Goal: Task Accomplishment & Management: Complete application form

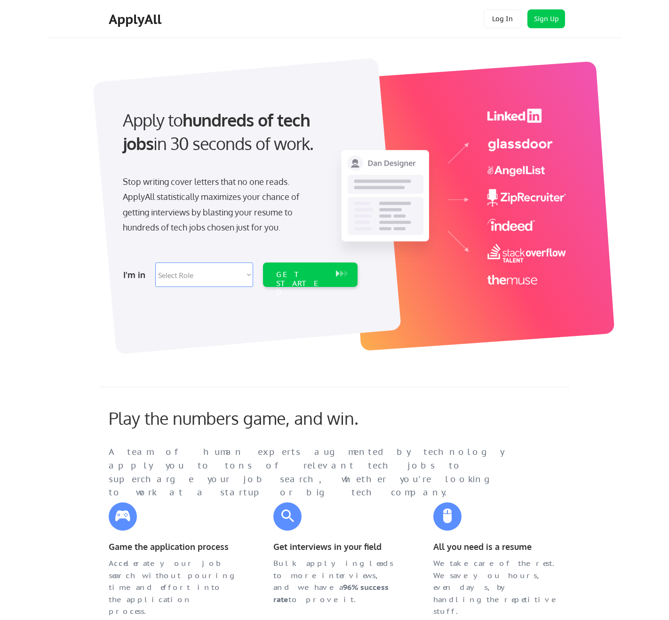
click at [205, 266] on select "Select Role Software Engineering Product Management Customer Success Sales UI/U…" at bounding box center [204, 275] width 98 height 24
select select ""design""
click at [155, 263] on select "Select Role Software Engineering Product Management Customer Success Sales UI/U…" at bounding box center [204, 275] width 98 height 24
select select ""design""
click at [315, 282] on div "GET STARTED" at bounding box center [302, 275] width 60 height 24
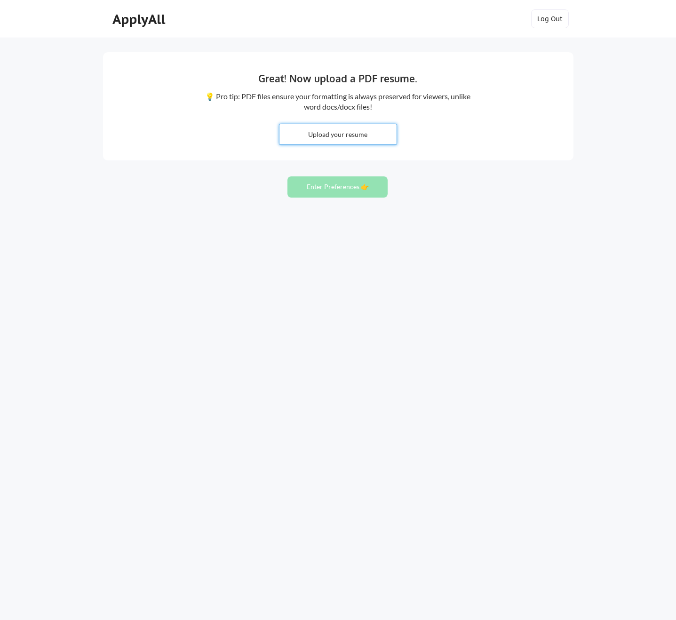
click at [345, 135] on input "file" at bounding box center [338, 134] width 117 height 20
type input "C:\fakepath\ProductDesignSanskritiBhatnagar.pdf"
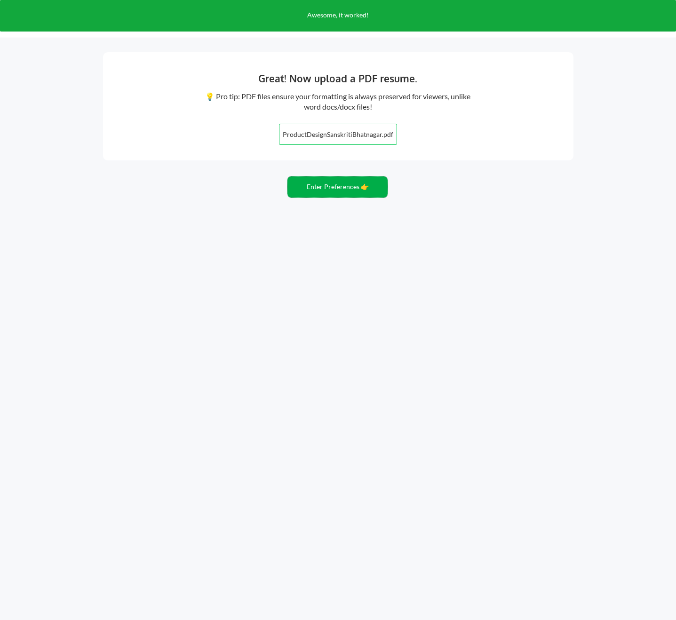
click at [340, 184] on button "Enter Preferences 👉" at bounding box center [338, 187] width 100 height 21
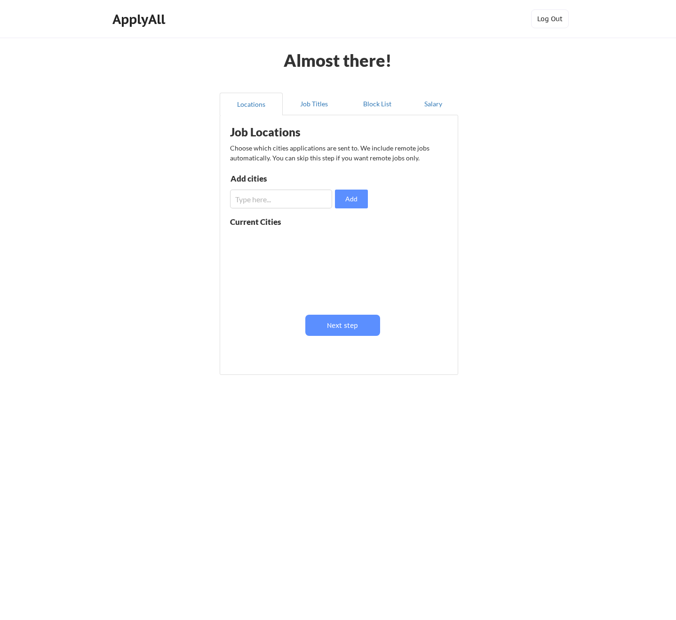
click at [255, 199] on input "input" at bounding box center [281, 199] width 102 height 19
click at [302, 198] on input "input" at bounding box center [281, 199] width 102 height 19
type input "[GEOGRAPHIC_DATA]"
click at [352, 201] on button "Add" at bounding box center [351, 199] width 33 height 19
click at [276, 203] on input "input" at bounding box center [281, 199] width 102 height 19
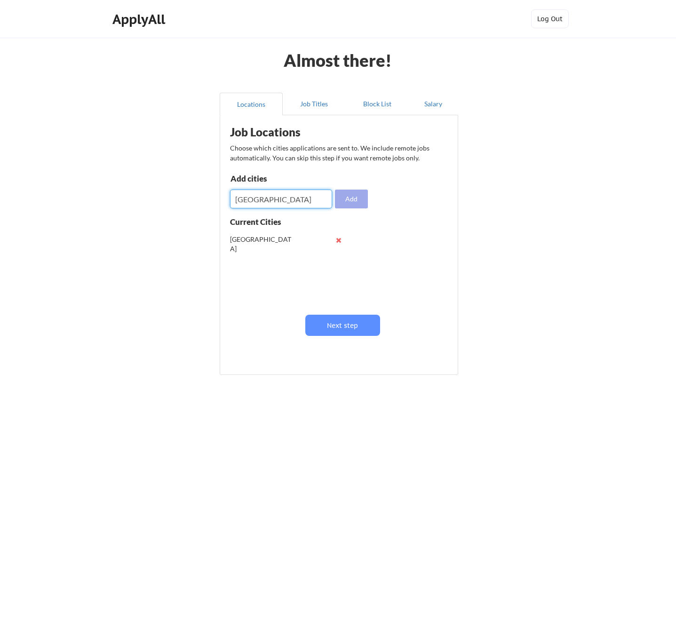
type input "[GEOGRAPHIC_DATA]"
click at [346, 200] on button "Add" at bounding box center [351, 199] width 33 height 19
click at [278, 199] on input "input" at bounding box center [281, 199] width 102 height 19
type input "Bellevue"
click at [346, 201] on button "Add" at bounding box center [351, 199] width 33 height 19
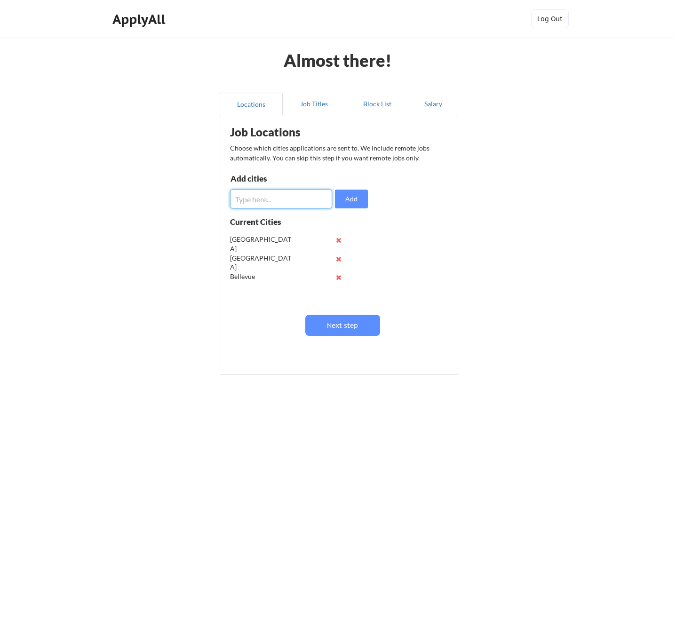
click at [298, 200] on input "input" at bounding box center [281, 199] width 102 height 19
type input "Sunnyvale"
click at [349, 197] on button "Add" at bounding box center [351, 199] width 33 height 19
click at [287, 201] on input "input" at bounding box center [281, 199] width 102 height 19
type input "[GEOGRAPHIC_DATA][PERSON_NAME]"
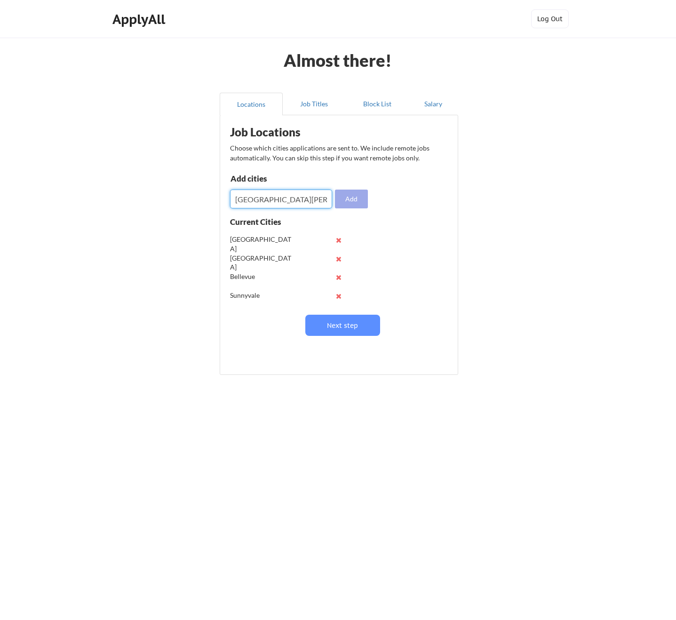
click at [354, 201] on button "Add" at bounding box center [351, 199] width 33 height 19
click at [268, 200] on input "input" at bounding box center [281, 199] width 102 height 19
type input "Mountain View"
click at [344, 200] on button "Add" at bounding box center [351, 199] width 33 height 19
click at [282, 196] on input "input" at bounding box center [281, 199] width 102 height 19
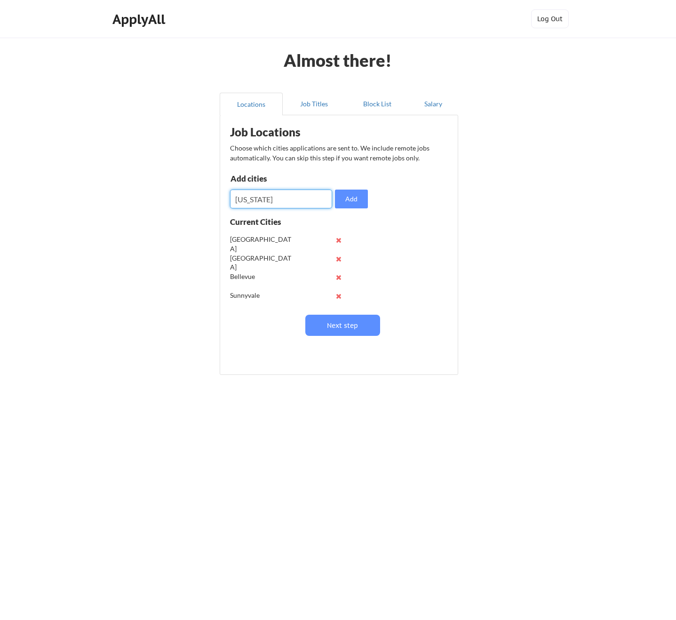
type input "[US_STATE]"
click at [281, 197] on input "input" at bounding box center [281, 199] width 102 height 19
type input "[GEOGRAPHIC_DATA]"
click at [347, 196] on button "Add" at bounding box center [351, 199] width 33 height 19
click at [269, 200] on input "input" at bounding box center [281, 199] width 102 height 19
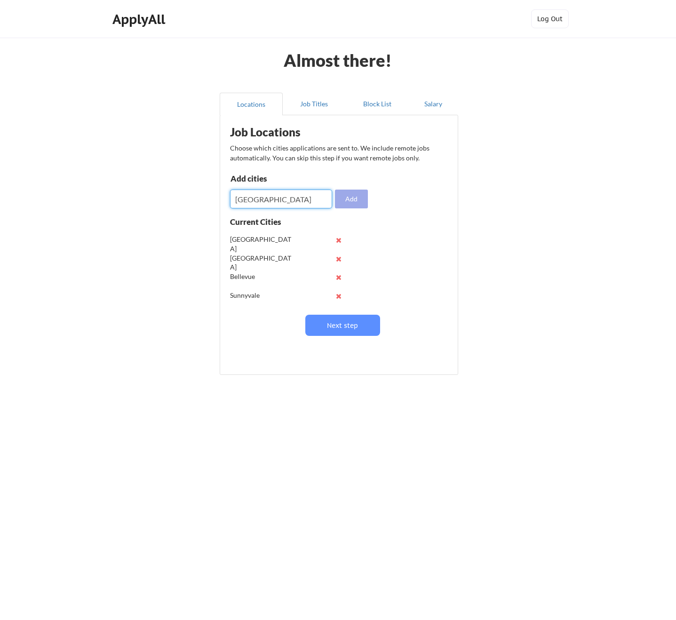
type input "[GEOGRAPHIC_DATA]"
click at [357, 197] on button "Add" at bounding box center [351, 199] width 33 height 19
click at [296, 202] on input "input" at bounding box center [281, 199] width 102 height 19
type input "[GEOGRAPHIC_DATA]"
click at [364, 194] on button "Add" at bounding box center [351, 199] width 33 height 19
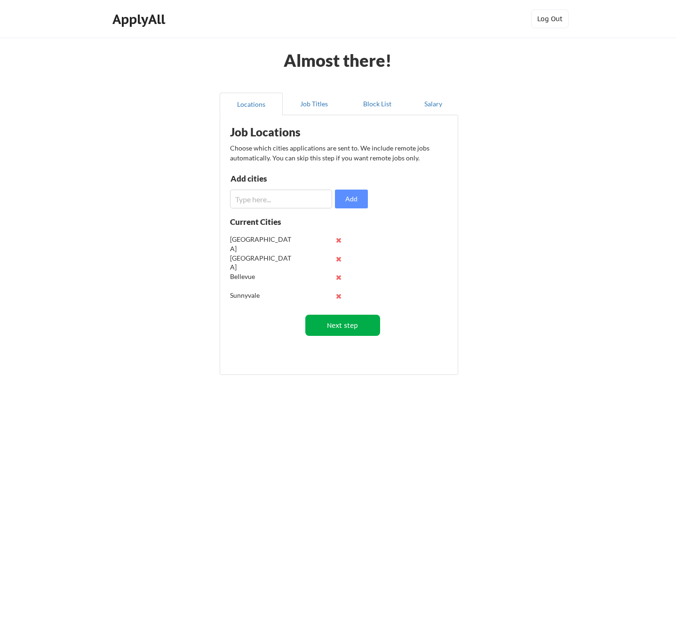
click at [345, 326] on button "Next step" at bounding box center [343, 325] width 75 height 21
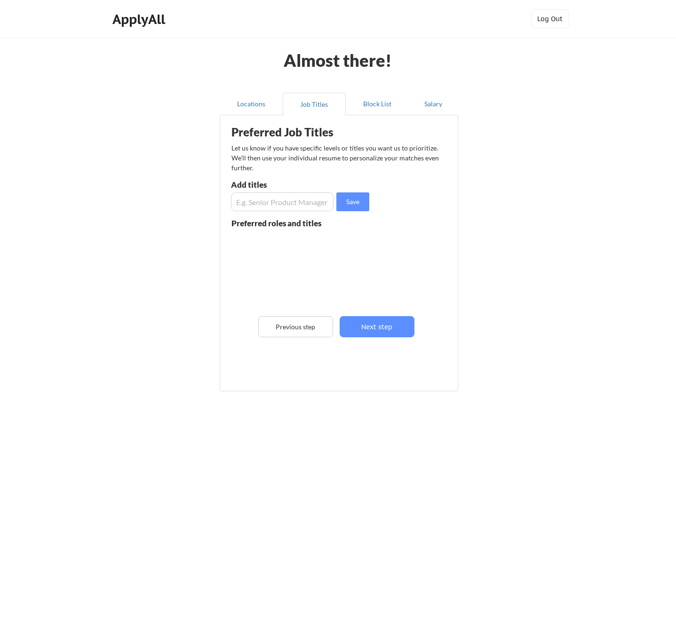
click at [267, 205] on input "input" at bounding box center [282, 202] width 103 height 19
type input "Product Designer"
click at [350, 204] on button "Save" at bounding box center [353, 202] width 33 height 19
click at [283, 205] on input "input" at bounding box center [282, 202] width 103 height 19
type input "UX Researcher"
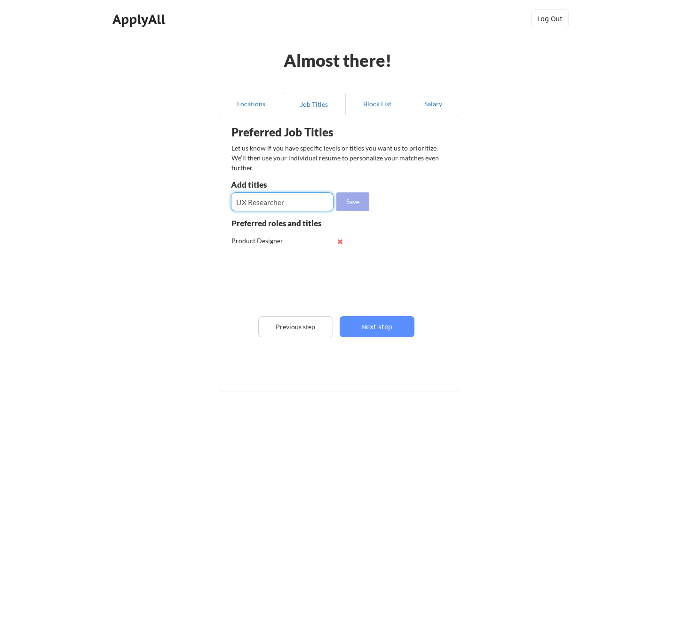
click at [362, 201] on button "Save" at bounding box center [353, 202] width 33 height 19
click at [312, 193] on input "input" at bounding box center [282, 202] width 103 height 19
type input "UX Designer"
click at [363, 194] on button "Save" at bounding box center [353, 202] width 33 height 19
click at [311, 203] on input "input" at bounding box center [282, 202] width 103 height 19
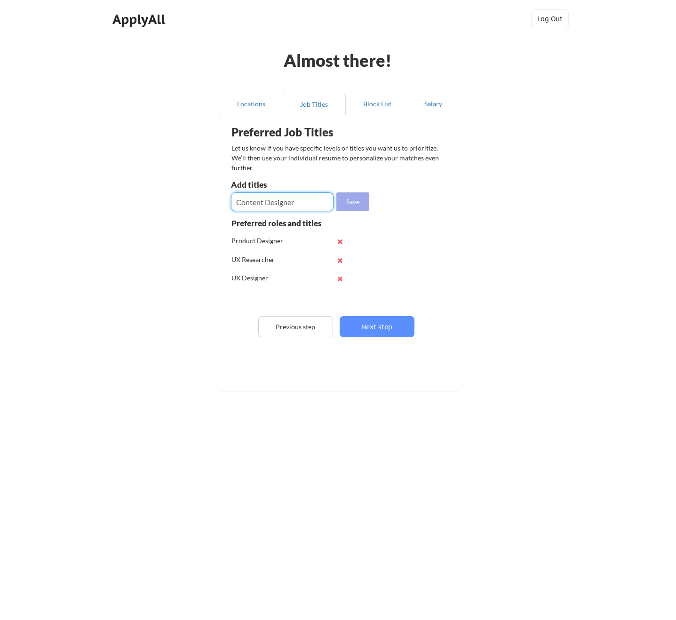
type input "Content Designer"
click at [358, 199] on button "Save" at bounding box center [353, 202] width 33 height 19
click at [294, 204] on input "input" at bounding box center [282, 202] width 103 height 19
type input "Content Strategist"
click at [357, 201] on button "Save" at bounding box center [353, 202] width 33 height 19
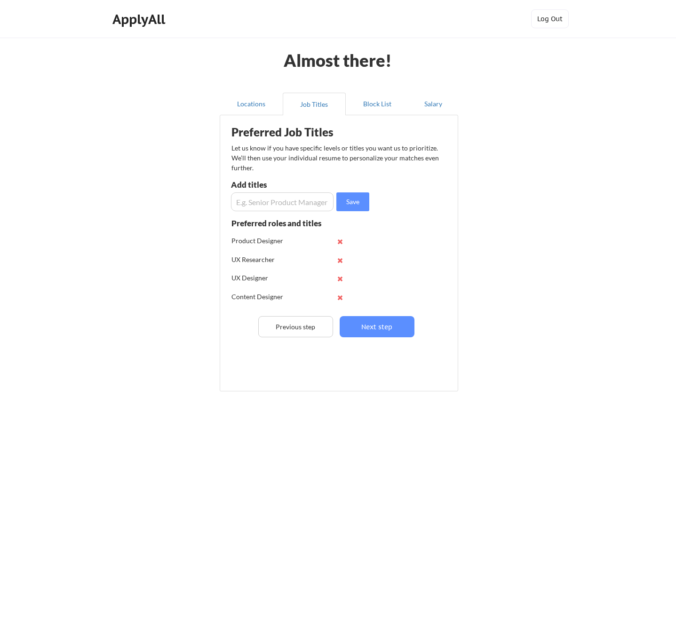
click at [275, 201] on input "input" at bounding box center [282, 202] width 103 height 19
type input "Interaction Designer"
click at [354, 197] on button "Save" at bounding box center [353, 202] width 33 height 19
click at [278, 202] on input "input" at bounding box center [282, 202] width 103 height 19
type input "HI Designer"
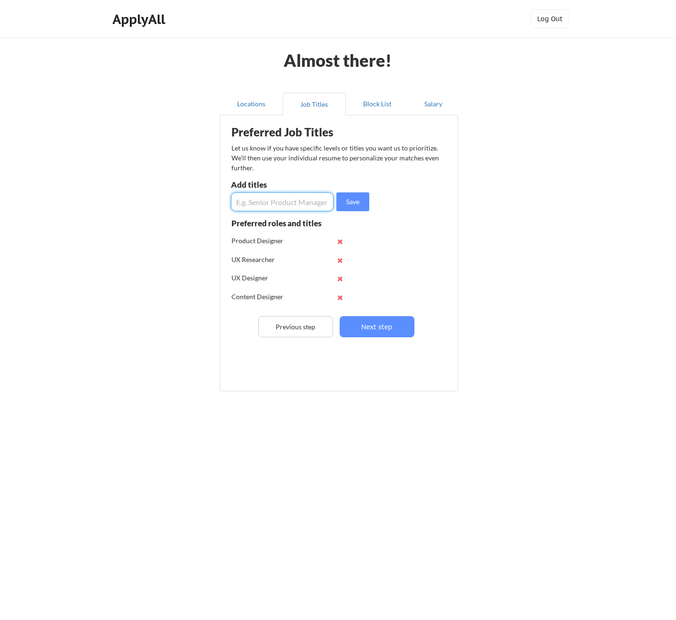
click at [305, 205] on input "input" at bounding box center [282, 202] width 103 height 19
type input "Human Interface Designer"
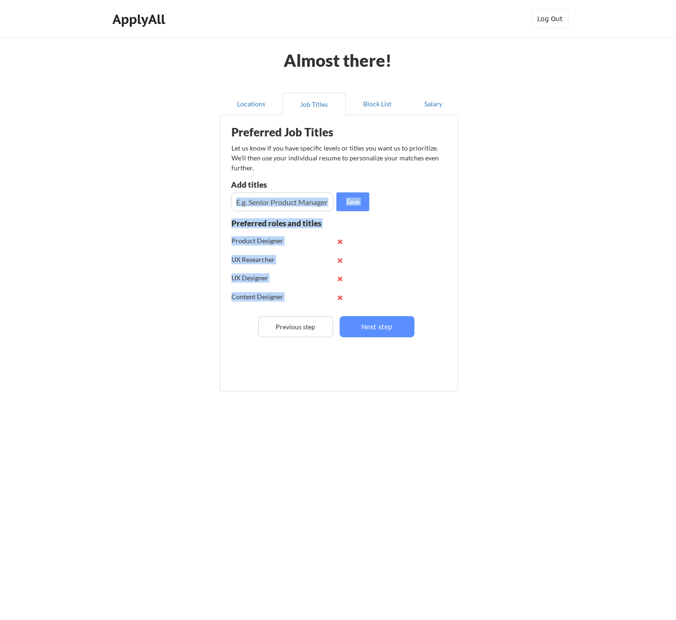
click at [296, 209] on div "Preferred Job Titles Let us know if you have specific levels or titles you want…" at bounding box center [341, 251] width 232 height 262
click at [296, 208] on input "input" at bounding box center [282, 202] width 103 height 19
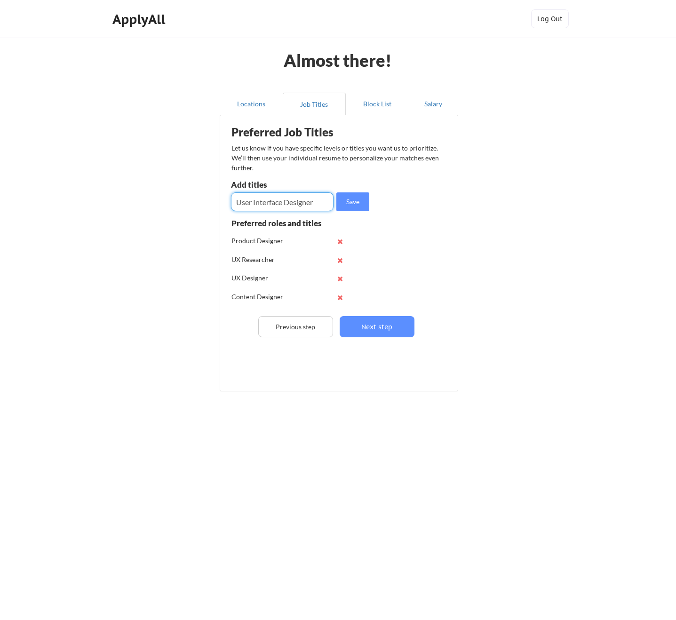
type input "User Interface Designer"
click at [296, 208] on input "input" at bounding box center [282, 202] width 103 height 19
type input "UI Designer"
click at [344, 199] on button "Save" at bounding box center [353, 202] width 33 height 19
click at [296, 200] on input "input" at bounding box center [282, 202] width 103 height 19
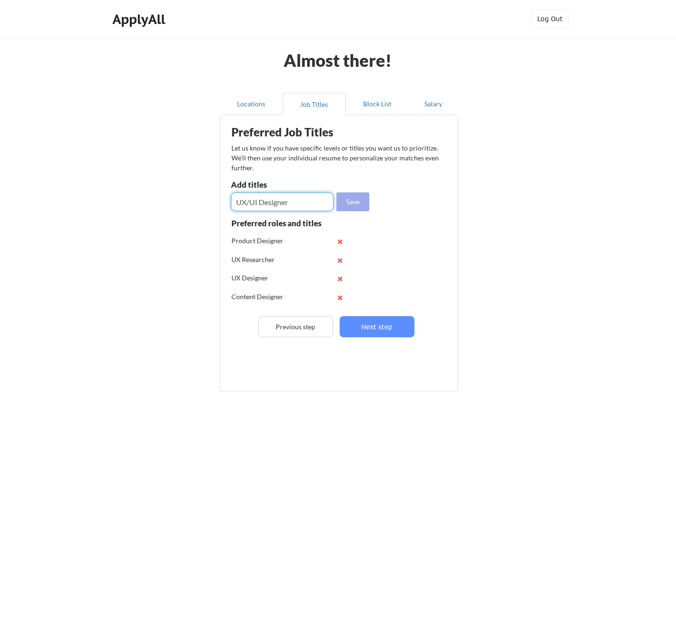
type input "UX/UI Designer"
click at [348, 205] on button "Save" at bounding box center [353, 202] width 33 height 19
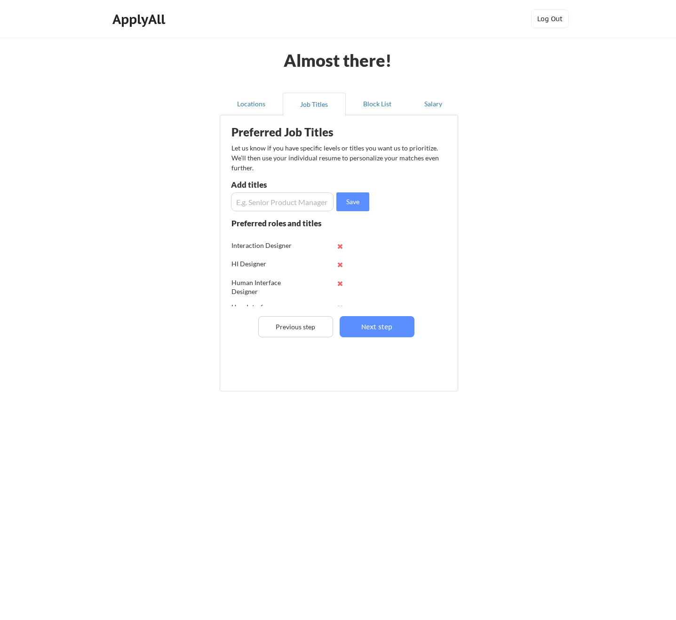
scroll to position [105, 0]
click at [380, 328] on button "Next step" at bounding box center [377, 326] width 75 height 21
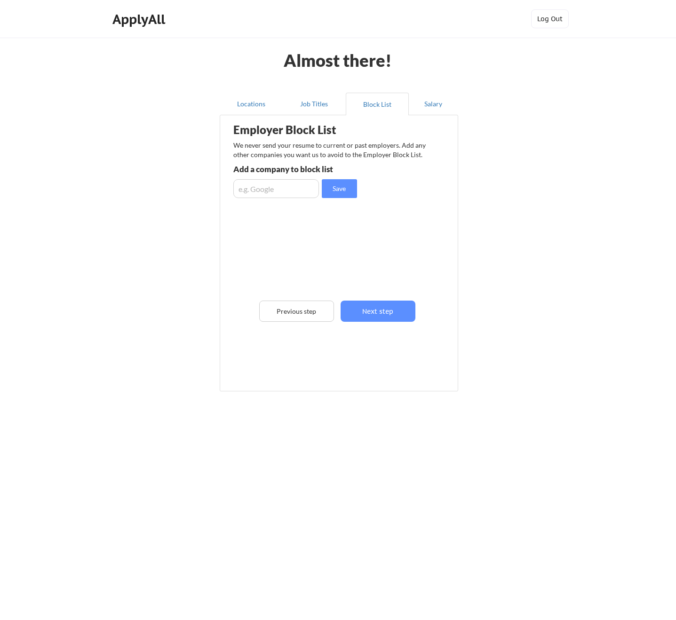
click at [268, 191] on input "input" at bounding box center [276, 188] width 86 height 19
type input "Google"
click at [281, 189] on input "input" at bounding box center [276, 188] width 86 height 19
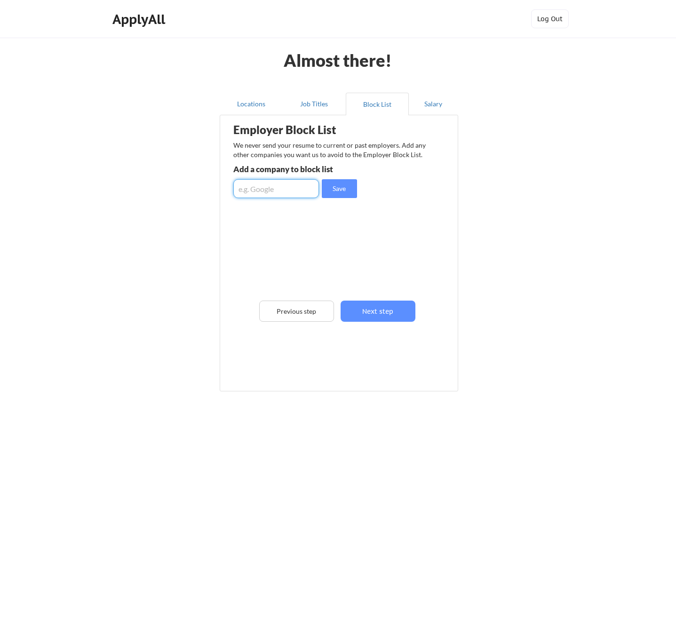
click at [336, 255] on div "Employer Block List We never send your resume to current or past employers. Add…" at bounding box center [339, 239] width 228 height 243
click at [380, 304] on button "Next step" at bounding box center [378, 311] width 75 height 21
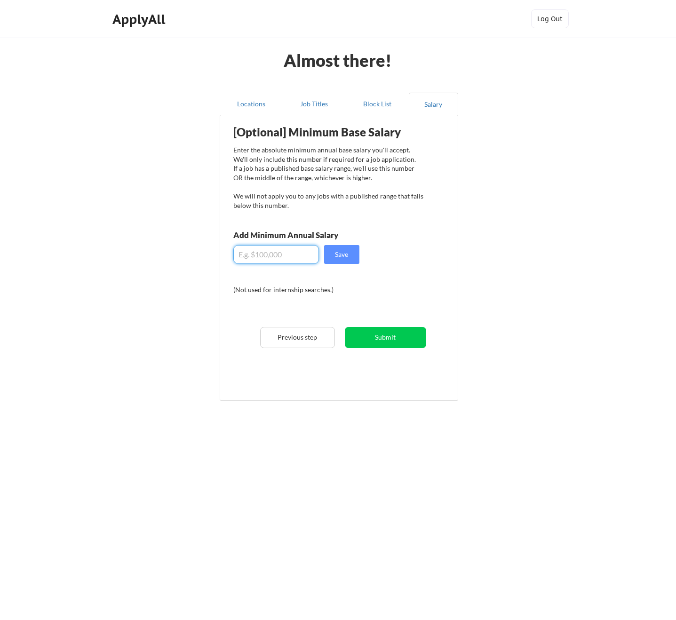
click at [257, 259] on input "input" at bounding box center [276, 254] width 86 height 19
click at [396, 347] on button "Submit" at bounding box center [385, 337] width 81 height 21
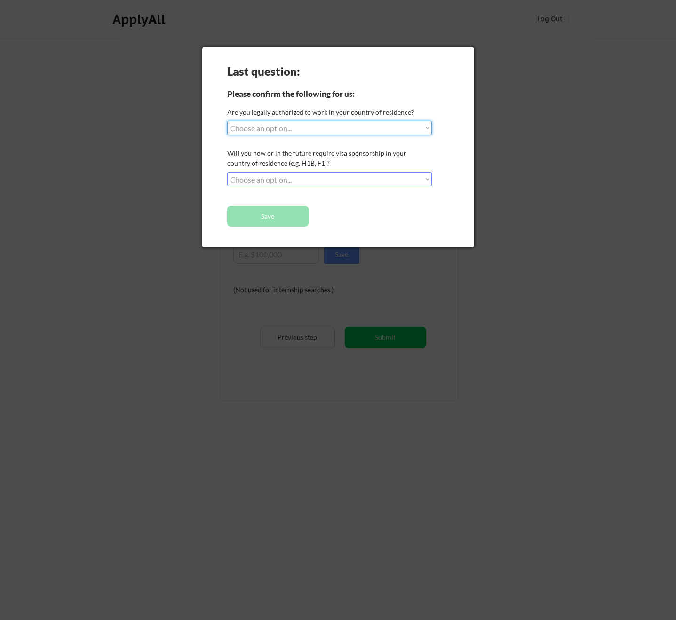
click at [302, 129] on select "Choose an option... Yes, I am a [DEMOGRAPHIC_DATA] Citizen Yes, I am a [DEMOGRA…" at bounding box center [329, 128] width 205 height 14
select select ""yes__i_am_here_on_a_visa__h1b__opt__etc__""
click at [227, 121] on select "Choose an option... Yes, I am a [DEMOGRAPHIC_DATA] Citizen Yes, I am a [DEMOGRA…" at bounding box center [329, 128] width 205 height 14
click at [292, 182] on select "Choose an option... No, I will not need sponsorship Yes, I will need sponsorship" at bounding box center [329, 179] width 205 height 14
select select ""yes__i_will_need_sponsorship""
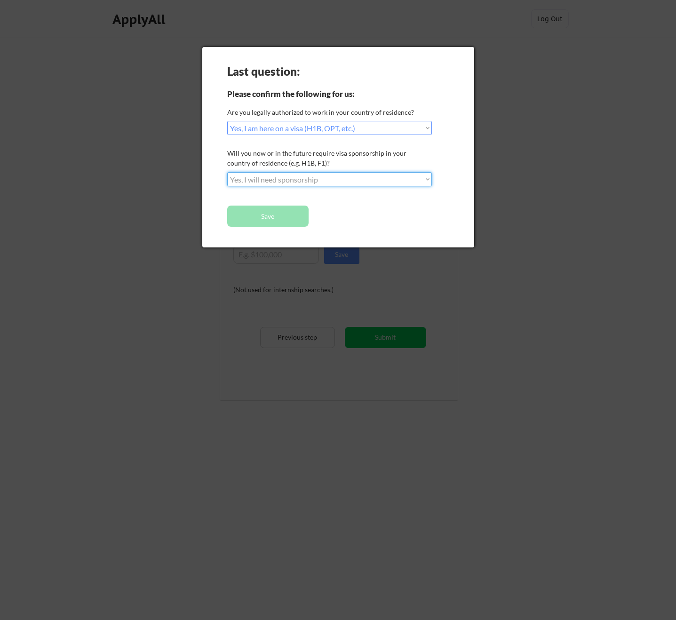
click at [227, 172] on select "Choose an option... No, I will not need sponsorship Yes, I will need sponsorship" at bounding box center [329, 179] width 205 height 14
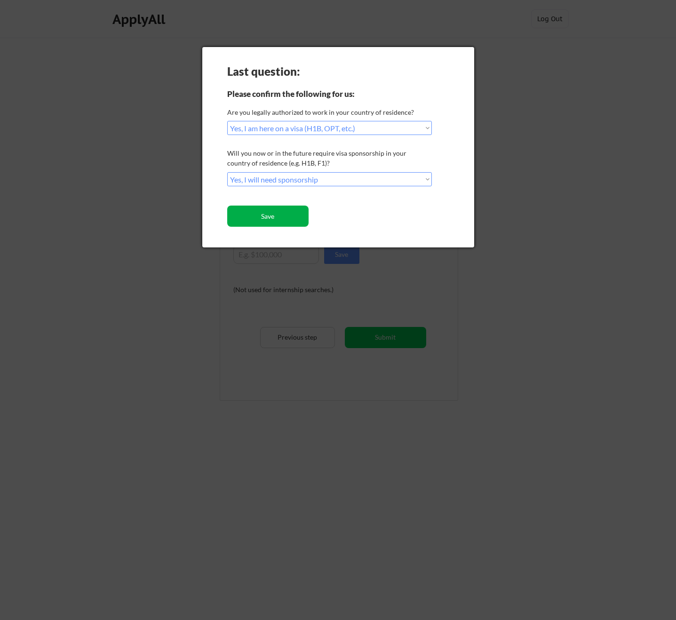
click at [268, 217] on button "Save" at bounding box center [267, 216] width 81 height 21
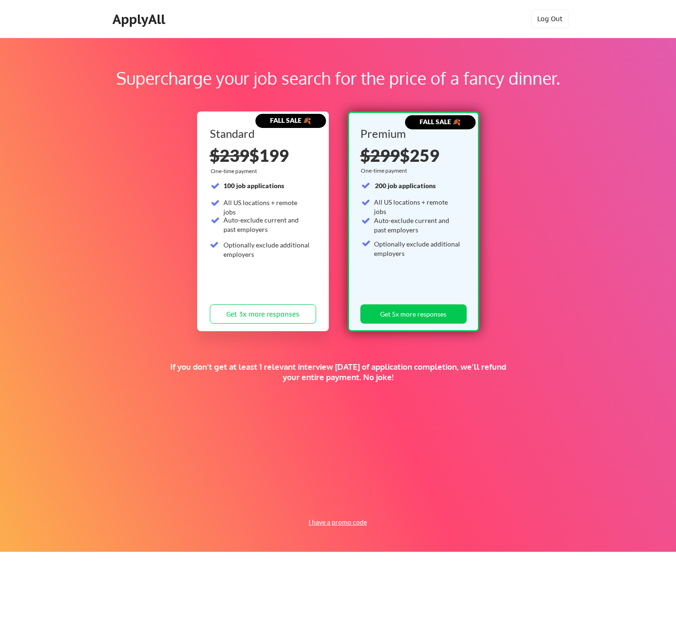
click at [344, 522] on button "I have a promo code" at bounding box center [337, 522] width 69 height 11
click at [296, 505] on input "input" at bounding box center [313, 500] width 87 height 19
paste input "TIMEISMONEY"
type input "TIMEISMONEY"
click at [388, 503] on button "Submit" at bounding box center [386, 500] width 49 height 19
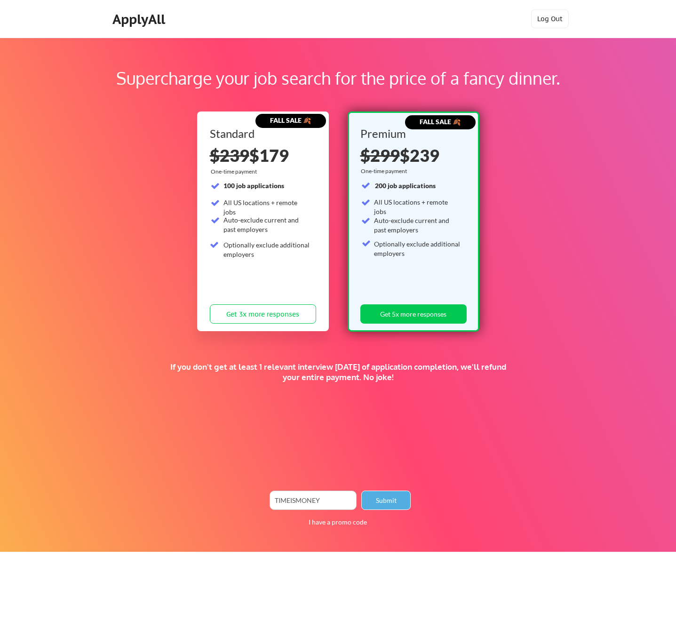
click at [390, 497] on button "Submit" at bounding box center [386, 500] width 49 height 19
drag, startPoint x: 225, startPoint y: 185, endPoint x: 284, endPoint y: 184, distance: 59.3
click at [284, 184] on div "100 job applications" at bounding box center [267, 185] width 87 height 9
drag, startPoint x: 225, startPoint y: 201, endPoint x: 309, endPoint y: 204, distance: 83.8
click at [309, 204] on div "All US locations + remote jobs" at bounding box center [267, 207] width 87 height 18
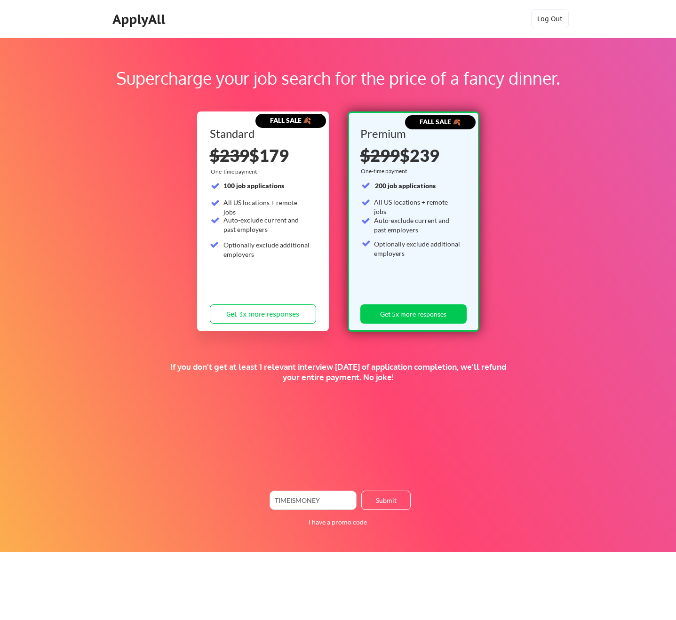
drag, startPoint x: 221, startPoint y: 218, endPoint x: 303, endPoint y: 217, distance: 81.5
click at [303, 217] on div "100 job applications All US locations + remote jobs Auto-exclude current and pa…" at bounding box center [260, 221] width 101 height 81
drag, startPoint x: 225, startPoint y: 220, endPoint x: 303, endPoint y: 223, distance: 78.2
click at [303, 223] on div "Auto-exclude current and past employers" at bounding box center [267, 225] width 87 height 18
drag, startPoint x: 233, startPoint y: 243, endPoint x: 296, endPoint y: 257, distance: 64.1
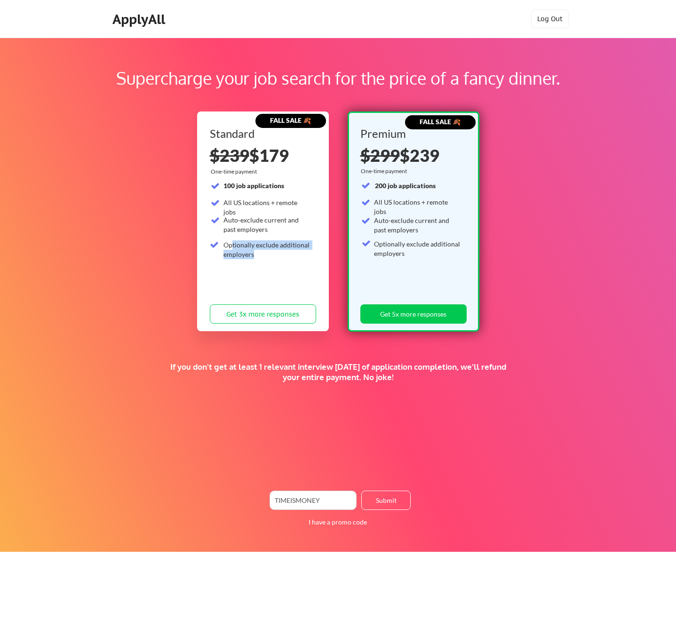
click at [296, 257] on div "Optionally exclude additional employers" at bounding box center [267, 250] width 87 height 18
drag, startPoint x: 167, startPoint y: 366, endPoint x: 298, endPoint y: 365, distance: 130.9
click at [298, 365] on div "If you don't get at least 1 relevant interview within 1 month of application co…" at bounding box center [338, 372] width 350 height 21
drag, startPoint x: 189, startPoint y: 366, endPoint x: 478, endPoint y: 370, distance: 289.1
click at [478, 370] on div "If you don't get at least 1 relevant interview within 1 month of application co…" at bounding box center [338, 372] width 350 height 21
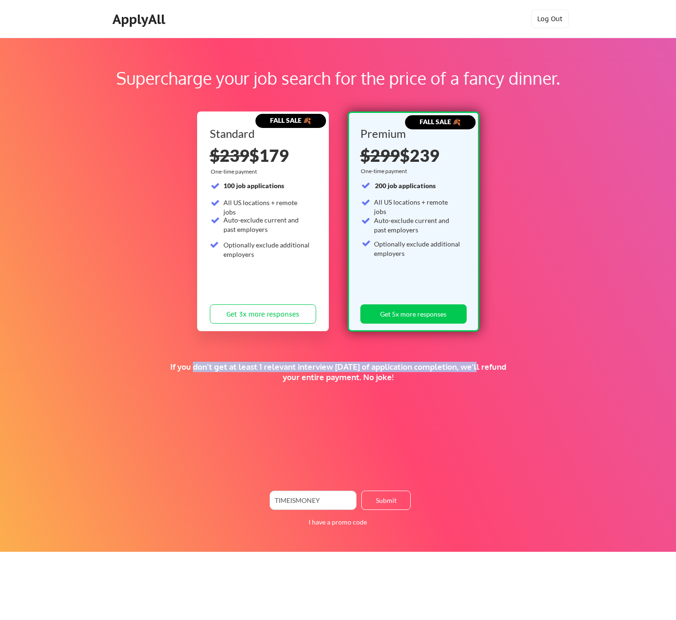
drag, startPoint x: 270, startPoint y: 376, endPoint x: 430, endPoint y: 379, distance: 160.6
click at [430, 379] on div "If you don't get at least 1 relevant interview within 1 month of application co…" at bounding box center [338, 372] width 350 height 21
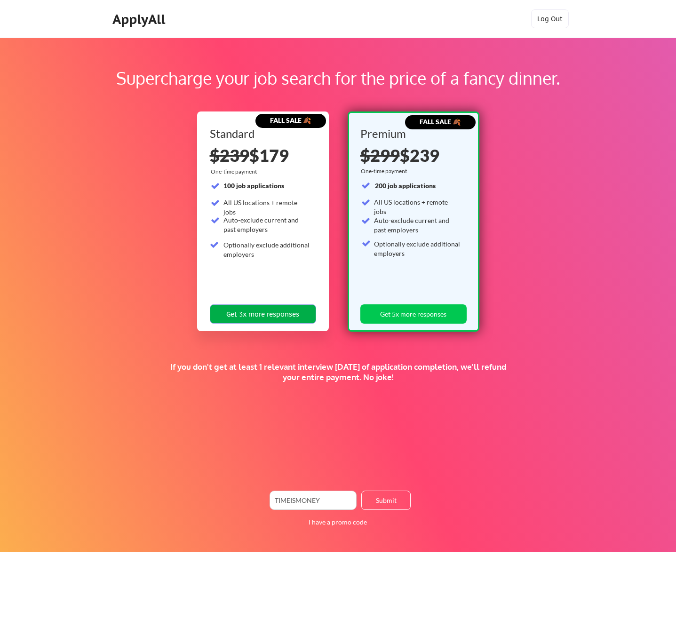
click at [277, 309] on button "Get 3x more responses" at bounding box center [263, 314] width 106 height 19
